Goal: Task Accomplishment & Management: Manage account settings

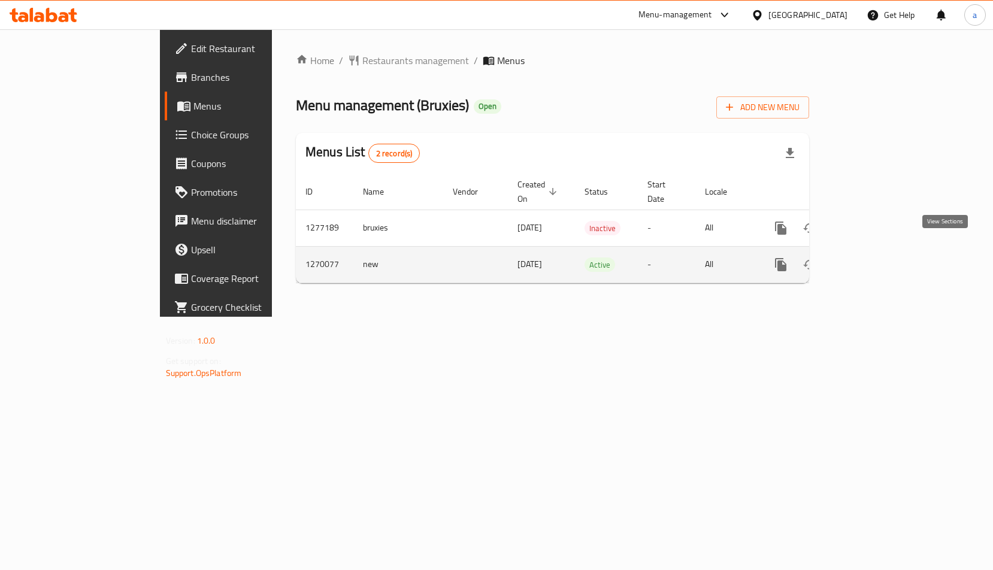
click at [874, 257] on icon "enhanced table" at bounding box center [867, 264] width 14 height 14
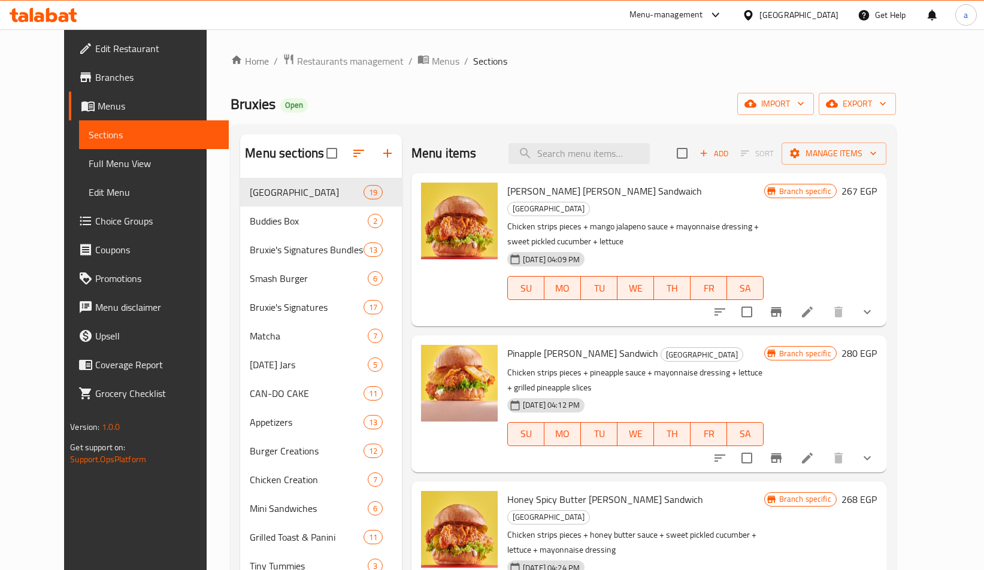
click at [95, 216] on span "Choice Groups" at bounding box center [156, 221] width 123 height 14
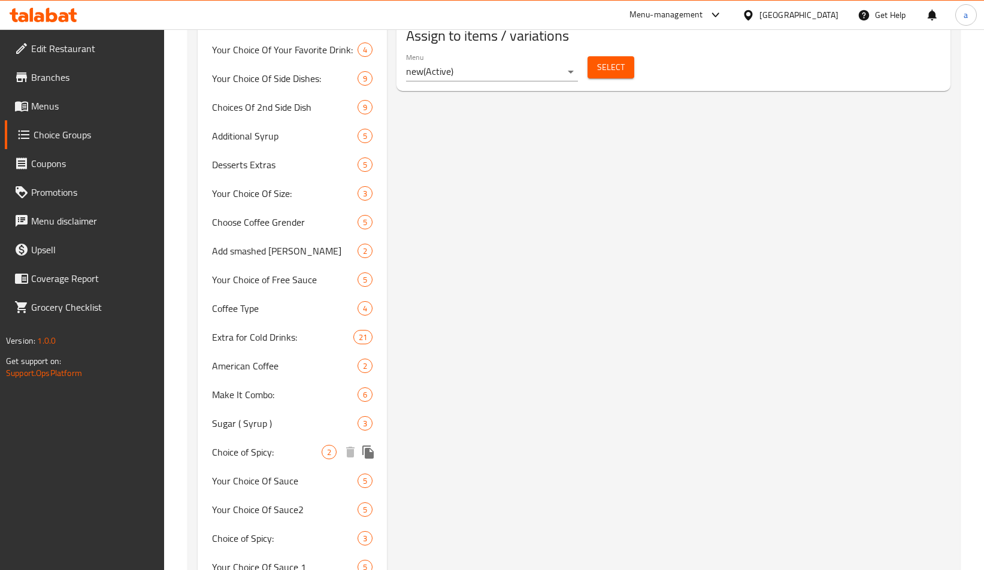
scroll to position [828, 0]
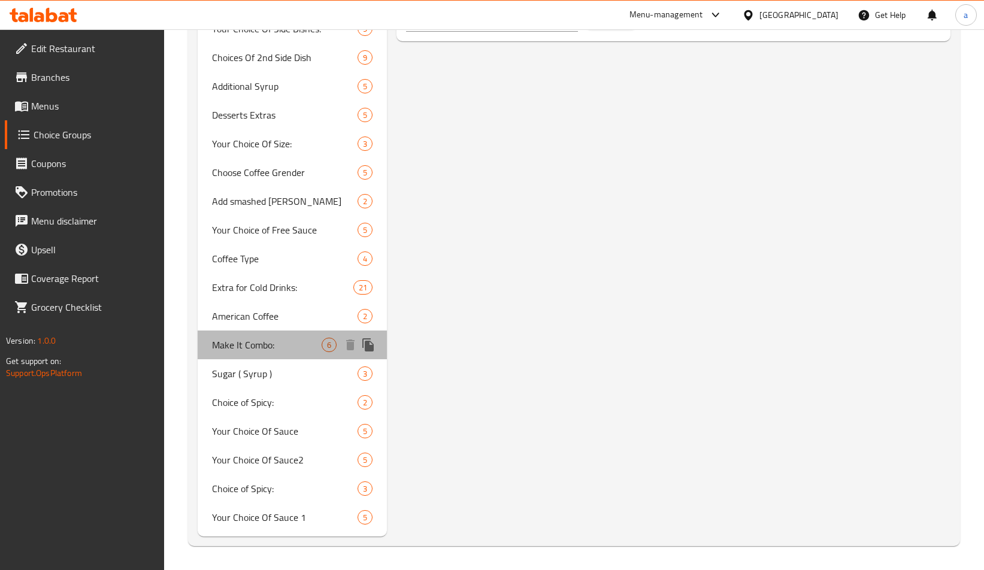
click at [263, 348] on span "Make It Combo:" at bounding box center [267, 345] width 110 height 14
type input "Make It Combo:"
type input "اجعلها كومبو:"
type input "0"
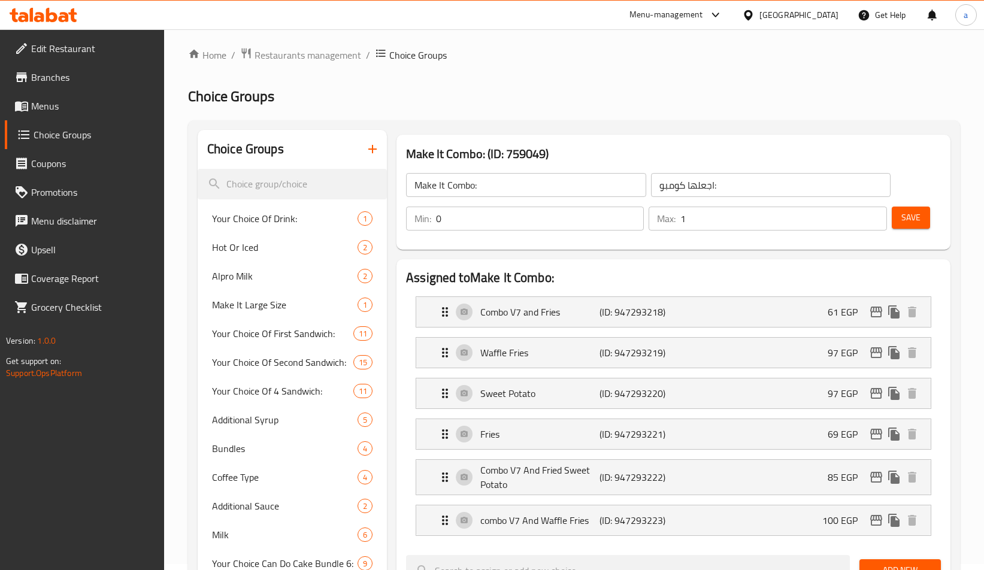
scroll to position [0, 0]
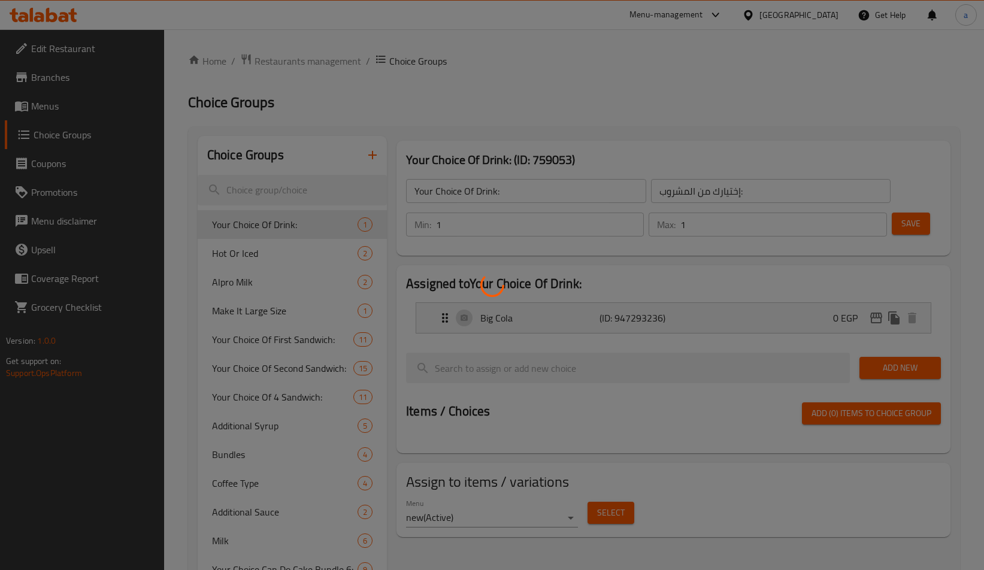
click at [32, 77] on div at bounding box center [492, 285] width 984 height 570
click at [44, 81] on div at bounding box center [492, 285] width 984 height 570
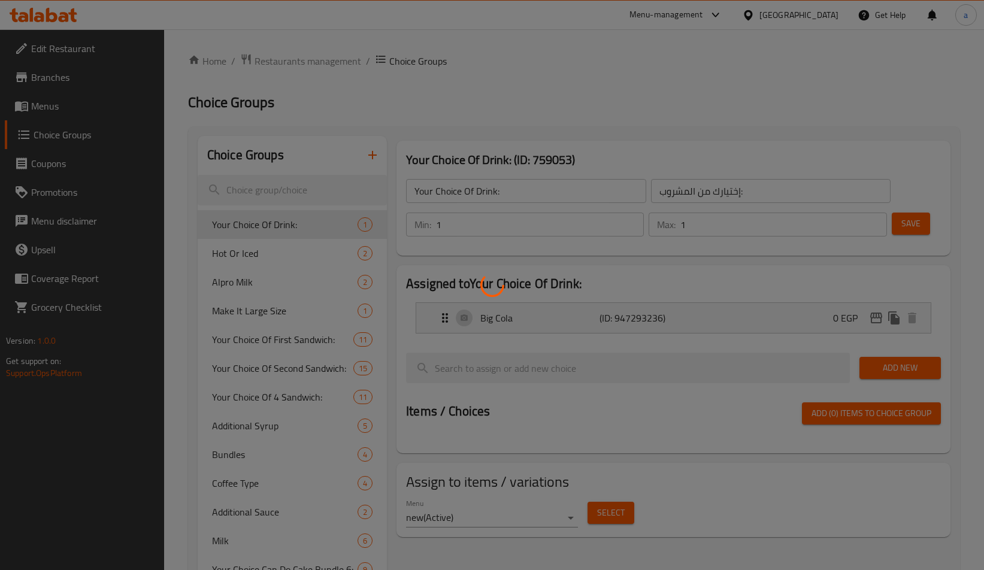
click at [37, 80] on div at bounding box center [492, 285] width 984 height 570
click at [26, 75] on div at bounding box center [492, 285] width 984 height 570
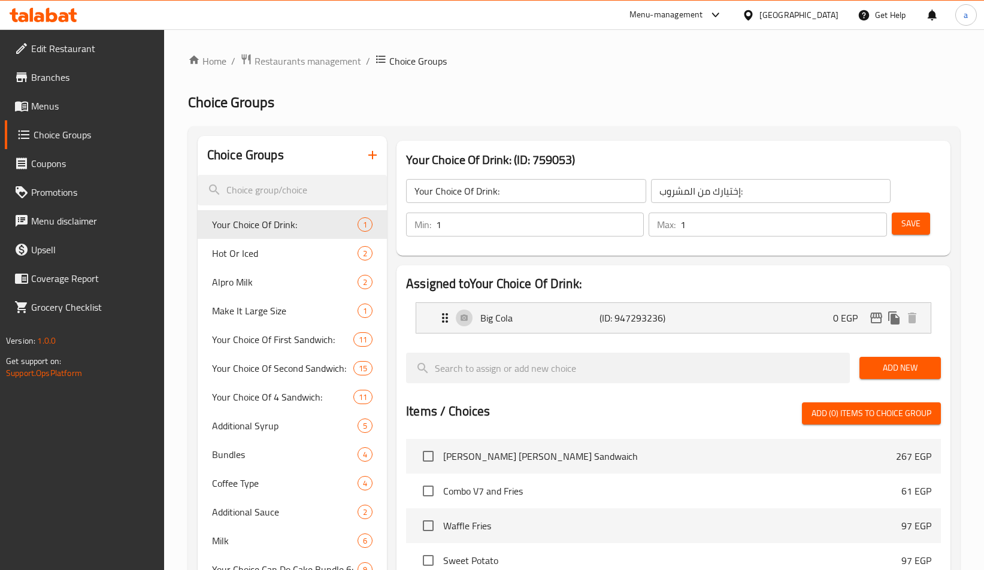
click at [36, 72] on span "Branches" at bounding box center [92, 77] width 123 height 14
